Goal: Information Seeking & Learning: Compare options

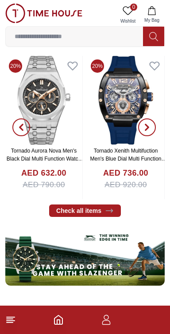
click at [132, 157] on button "button" at bounding box center [147, 128] width 32 height 144
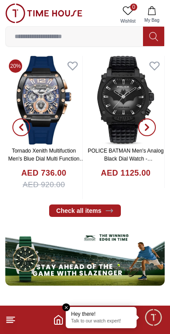
click at [62, 158] on link "Tornado Xenith Multifuction Men's Blue Dial Multi Function Watch - T23105-BSNNK" at bounding box center [46, 159] width 77 height 22
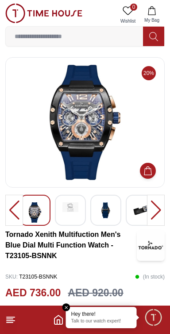
click at [158, 217] on div at bounding box center [156, 210] width 18 height 31
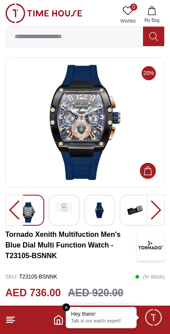
click at [136, 213] on img at bounding box center [135, 210] width 16 height 16
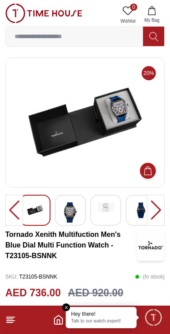
click at [30, 211] on img at bounding box center [35, 210] width 16 height 16
click at [78, 219] on img at bounding box center [71, 212] width 16 height 20
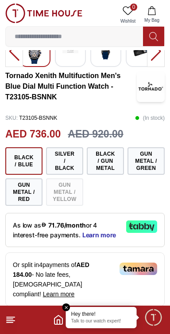
scroll to position [158, 0]
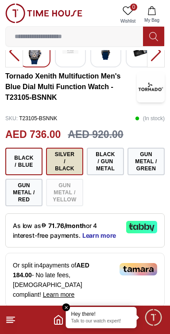
click at [64, 160] on button "Silver / Black" at bounding box center [64, 162] width 37 height 28
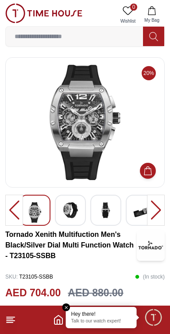
scroll to position [0, 0]
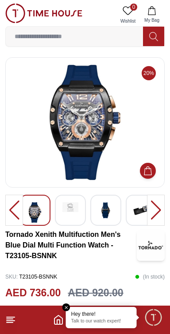
click at [16, 321] on icon at bounding box center [10, 320] width 11 height 11
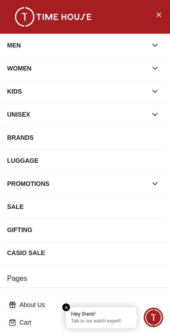
click at [17, 47] on div "MEN" at bounding box center [77, 45] width 140 height 16
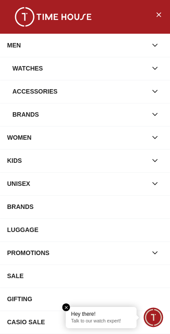
click at [23, 71] on div "Watches" at bounding box center [79, 68] width 135 height 16
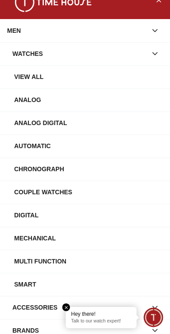
scroll to position [23, 0]
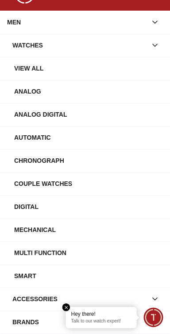
click at [28, 138] on div "Automatic" at bounding box center [88, 138] width 149 height 16
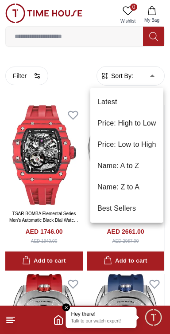
click at [150, 143] on li "Price: Low to High" at bounding box center [127, 144] width 73 height 21
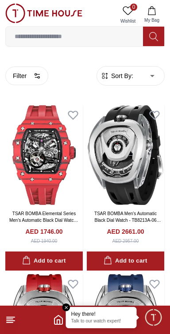
type input "*"
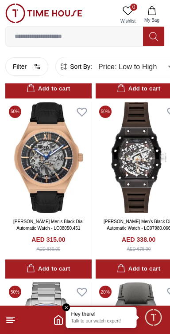
scroll to position [1085, 0]
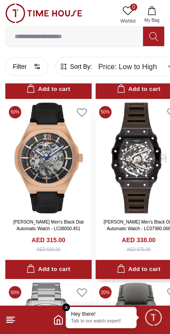
click at [147, 164] on img at bounding box center [139, 158] width 87 height 111
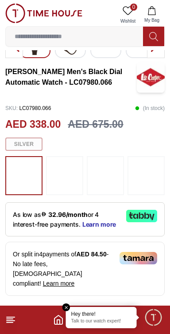
scroll to position [170, 0]
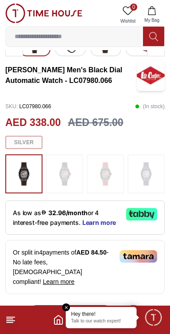
click at [25, 178] on img at bounding box center [24, 174] width 22 height 30
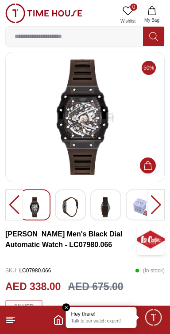
scroll to position [4, 0]
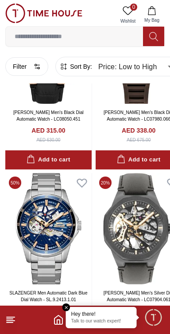
scroll to position [1017, 0]
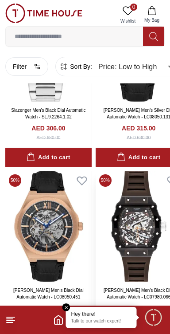
click at [120, 241] on img at bounding box center [139, 226] width 87 height 111
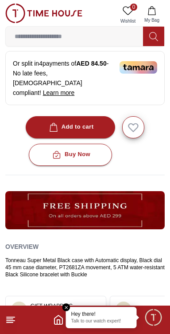
scroll to position [360, 0]
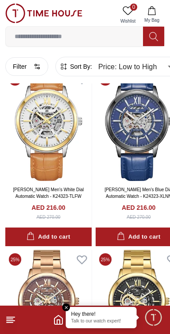
scroll to position [547, 0]
